Goal: Find specific page/section

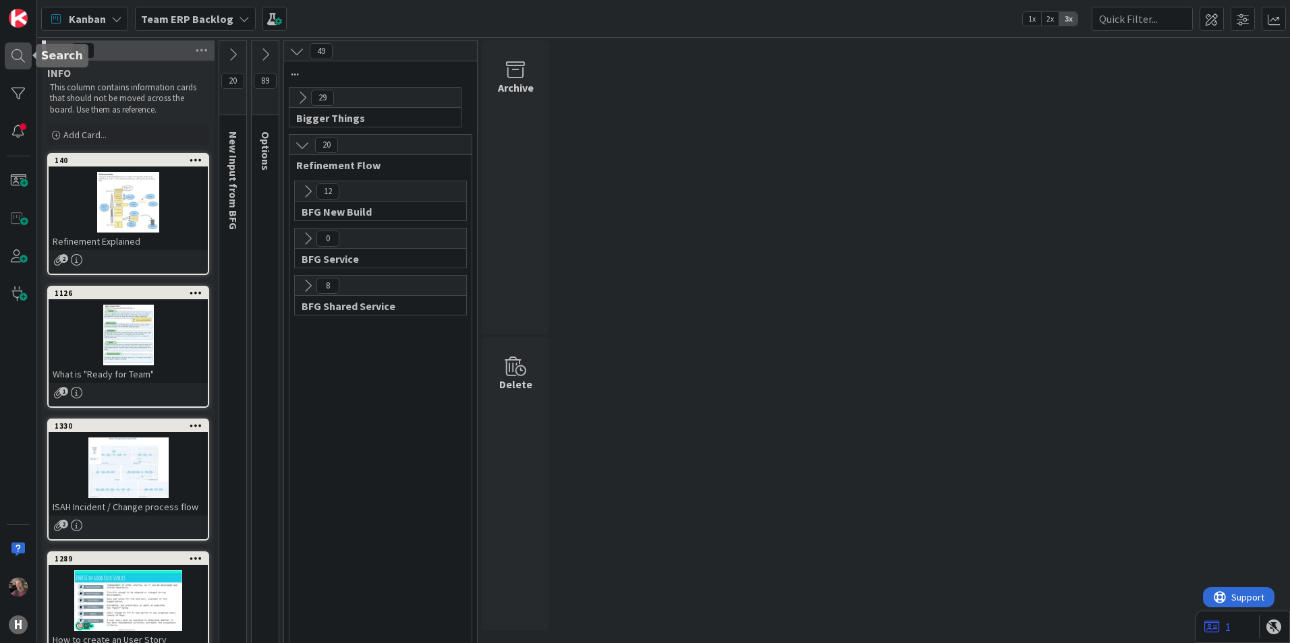
click at [20, 54] on div at bounding box center [18, 55] width 27 height 27
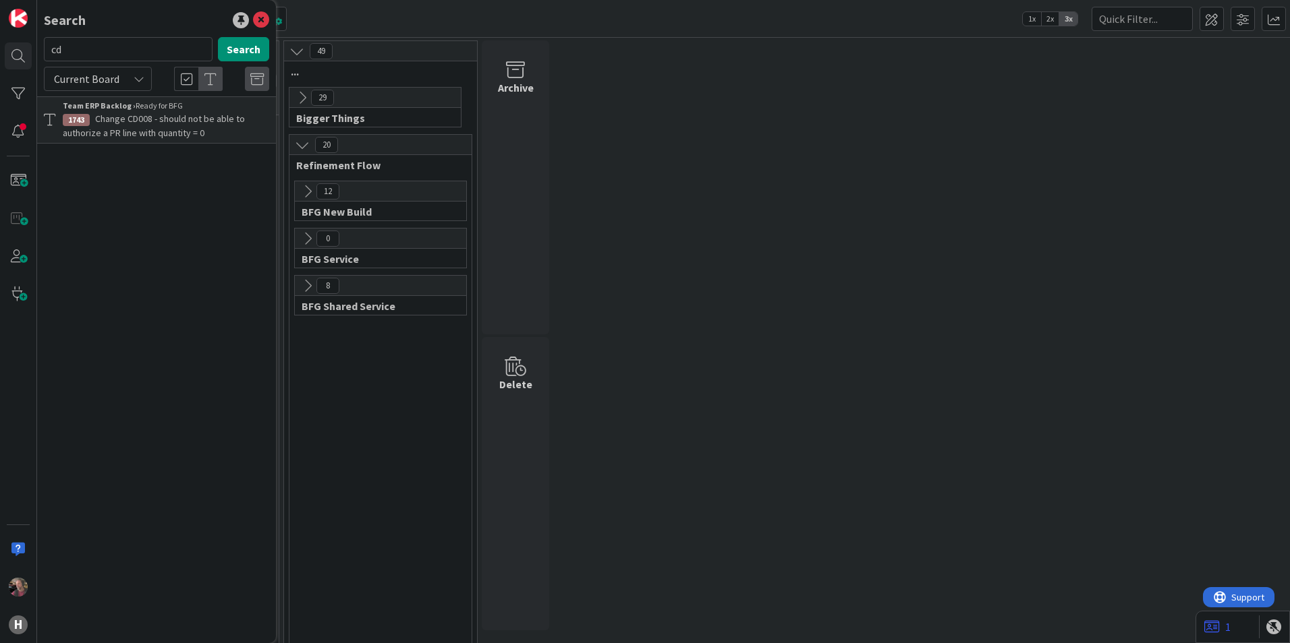
type input "c"
click at [112, 52] on input "1454" at bounding box center [128, 49] width 169 height 24
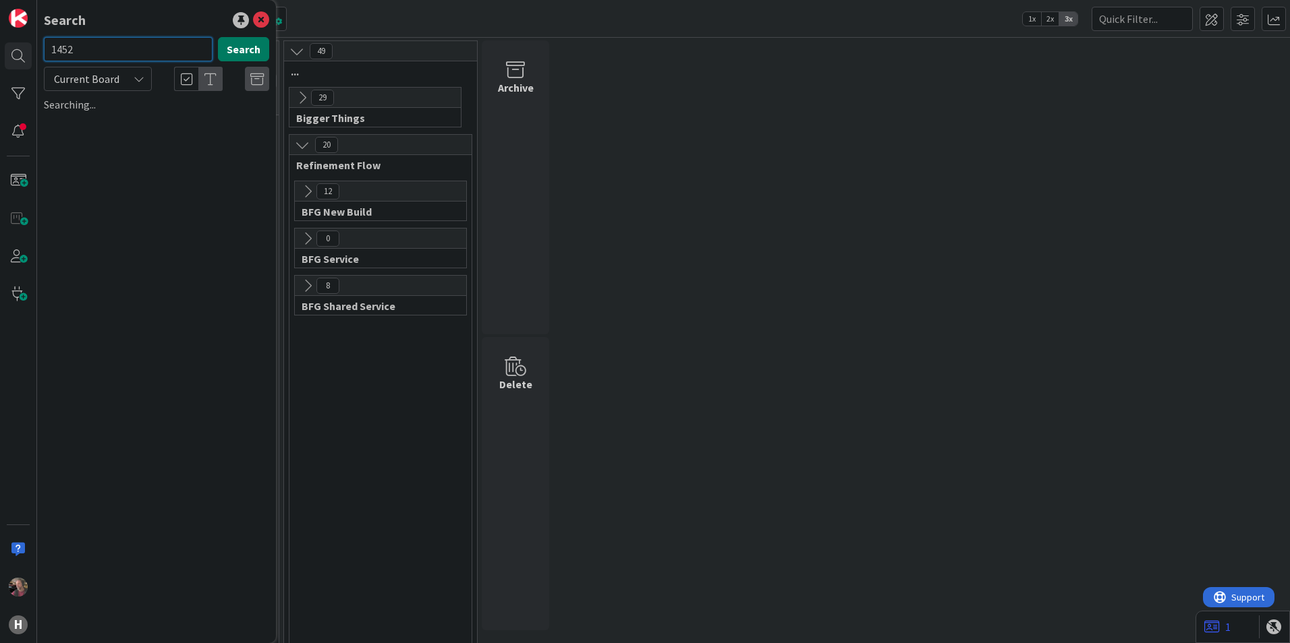
type input "1452"
click at [243, 47] on button "Search" at bounding box center [243, 49] width 51 height 24
click at [128, 53] on input "text" at bounding box center [128, 49] width 169 height 24
type input "1452"
click at [251, 45] on button "Search" at bounding box center [243, 49] width 51 height 24
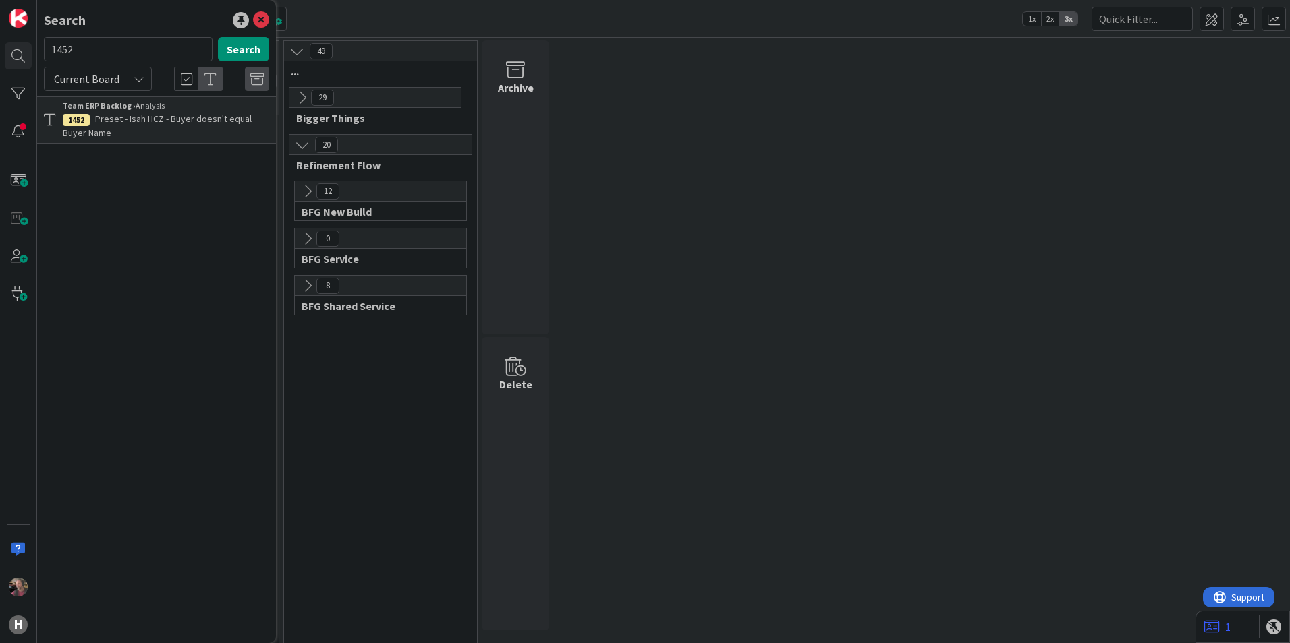
click at [213, 123] on span "Preset - Isah HCZ - Buyer doesn't equal Buyer Name" at bounding box center [157, 126] width 189 height 26
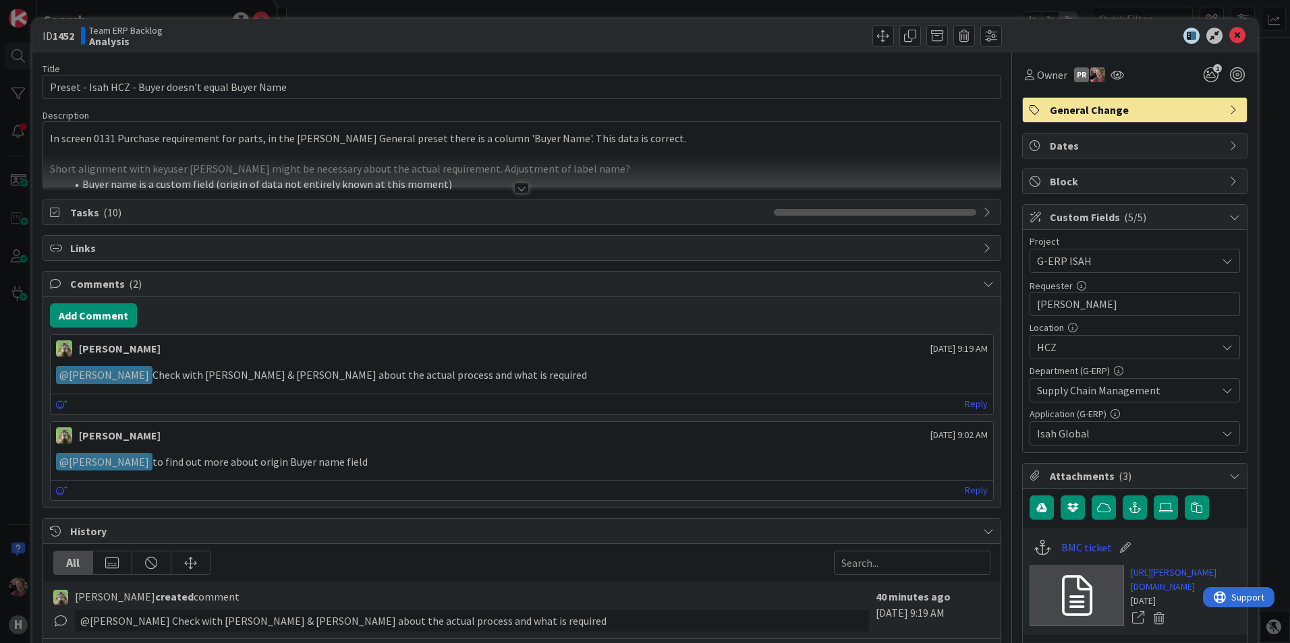
click at [520, 190] on div at bounding box center [521, 188] width 15 height 11
